Goal: Find specific page/section: Find specific page/section

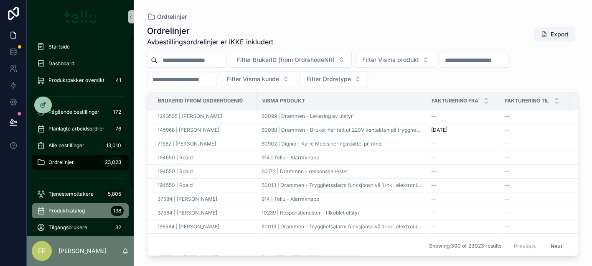
click at [80, 209] on span "Produktkatalog" at bounding box center [66, 210] width 36 height 7
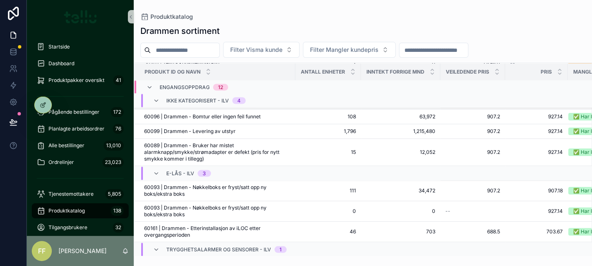
scroll to position [843, 0]
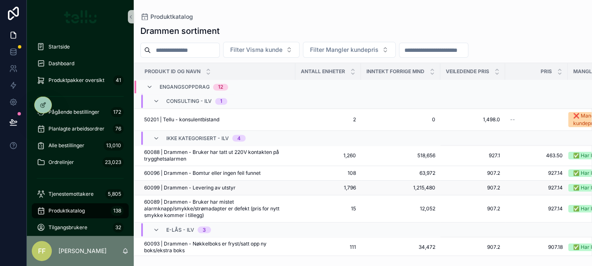
click at [278, 185] on div "60099 | Drammen - Levering av utstyr 60099 | Drammen - Levering av utstyr" at bounding box center [217, 187] width 146 height 7
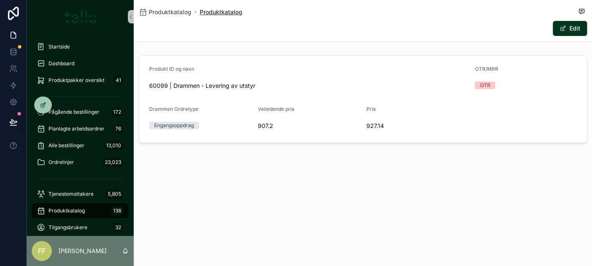
click at [228, 10] on span "Produktkatalog" at bounding box center [221, 12] width 43 height 8
click at [170, 10] on span "Produktkatalog" at bounding box center [170, 12] width 43 height 8
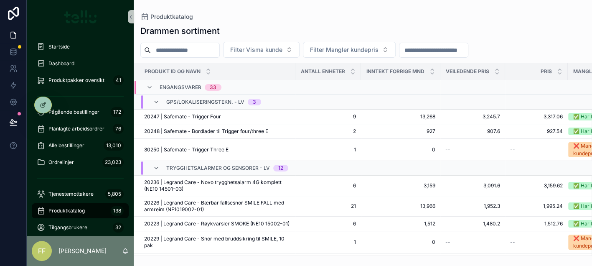
click at [216, 50] on input "scrollable content" at bounding box center [185, 50] width 69 height 12
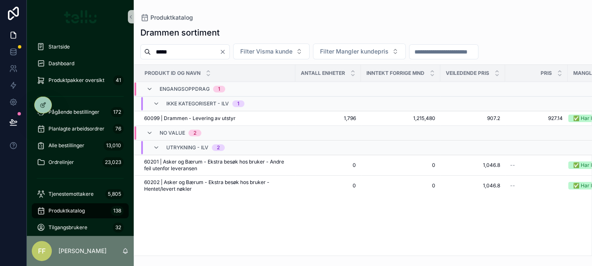
type input "*****"
click at [177, 118] on span "60099 | Drammen - Levering av utstyr" at bounding box center [189, 118] width 91 height 7
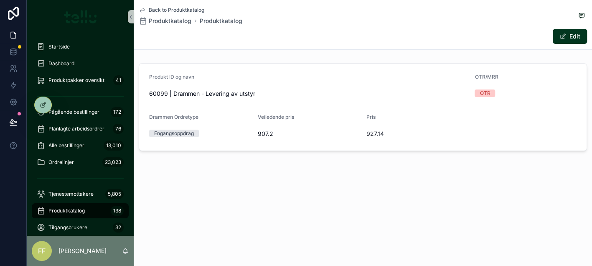
click at [181, 133] on div "Engangsoppdrag" at bounding box center [174, 134] width 40 height 8
